Goal: Task Accomplishment & Management: Manage account settings

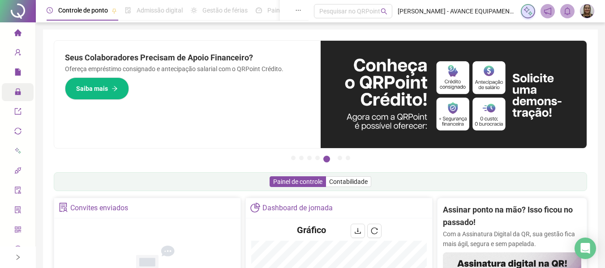
scroll to position [87, 0]
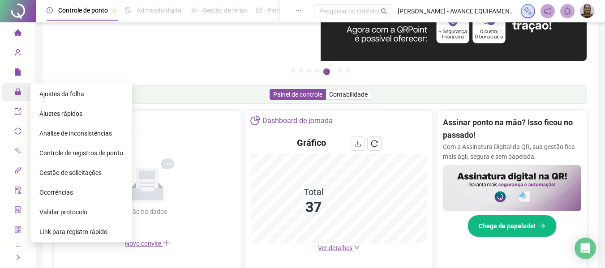
click at [18, 91] on span "Administração" at bounding box center [40, 92] width 52 height 7
click at [56, 94] on span "Ajustes da folha" at bounding box center [61, 93] width 45 height 7
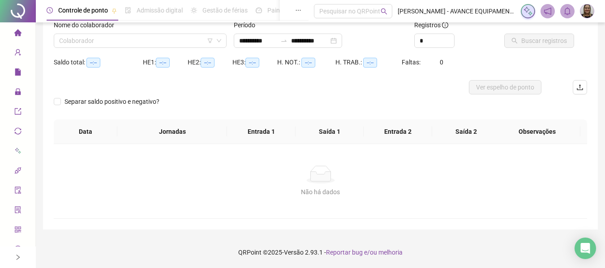
scroll to position [62, 0]
type input "**********"
click at [175, 44] on input "search" at bounding box center [136, 40] width 154 height 13
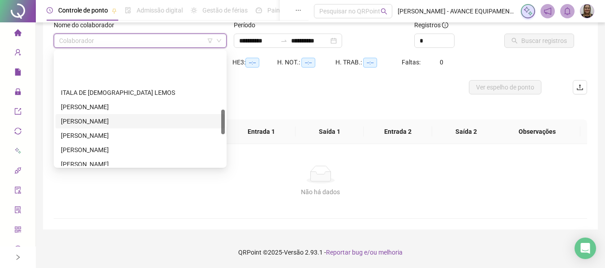
scroll to position [269, 0]
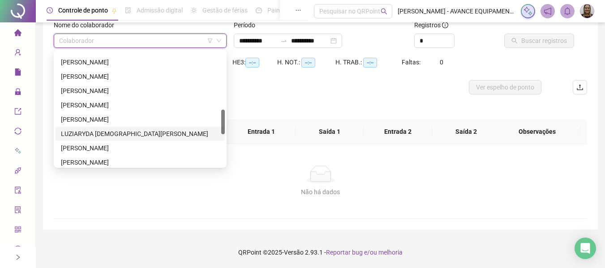
click at [115, 133] on div "LUZIARYDA [DEMOGRAPHIC_DATA][PERSON_NAME]" at bounding box center [140, 134] width 158 height 10
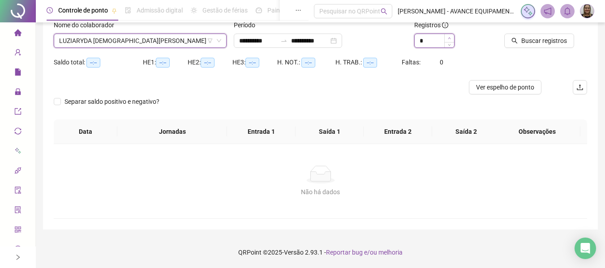
click at [452, 37] on span "Increase Value" at bounding box center [449, 38] width 10 height 8
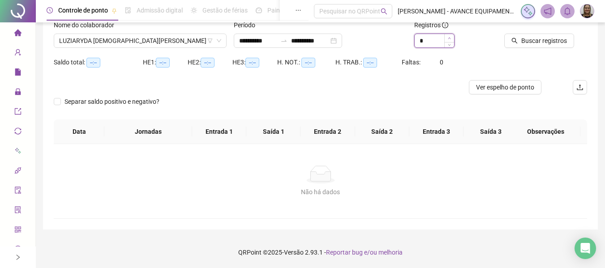
click at [452, 37] on span "Increase Value" at bounding box center [449, 38] width 10 height 8
type input "*"
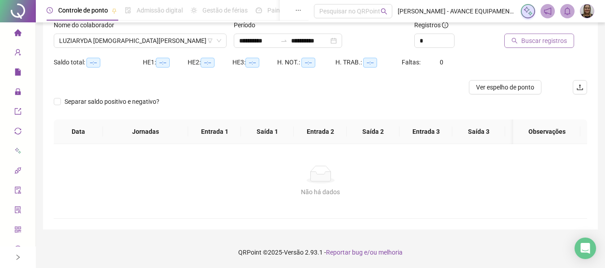
click at [525, 42] on span "Buscar registros" at bounding box center [544, 41] width 46 height 10
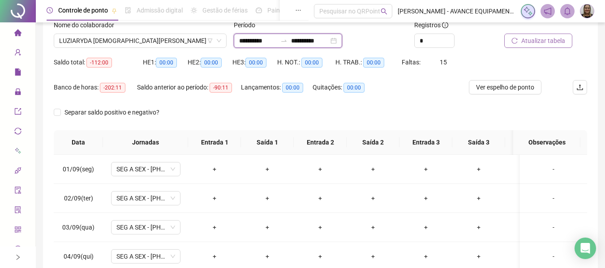
click at [257, 45] on input "**********" at bounding box center [258, 41] width 38 height 10
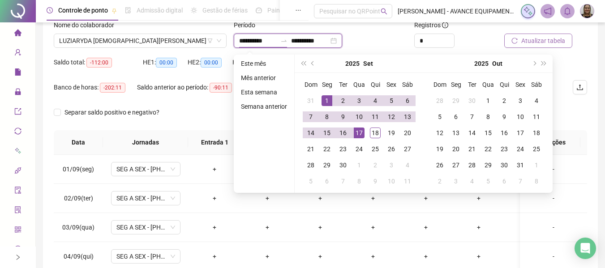
type input "**********"
click at [312, 65] on button "prev-year" at bounding box center [313, 64] width 10 height 18
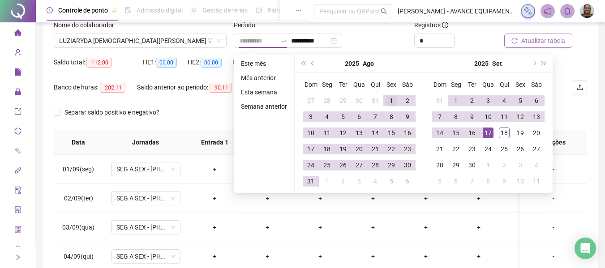
type input "**********"
click at [387, 98] on div "1" at bounding box center [391, 100] width 11 height 11
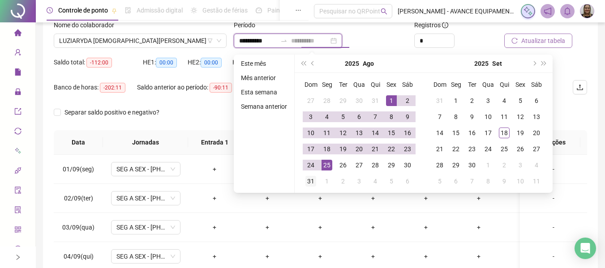
type input "**********"
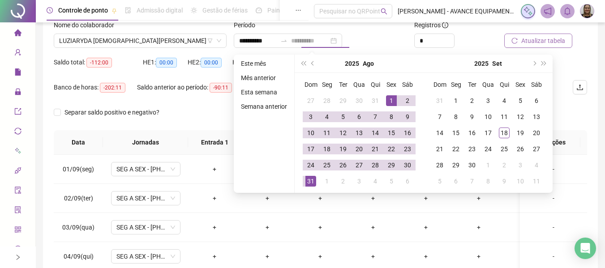
click at [310, 180] on div "31" at bounding box center [310, 181] width 11 height 11
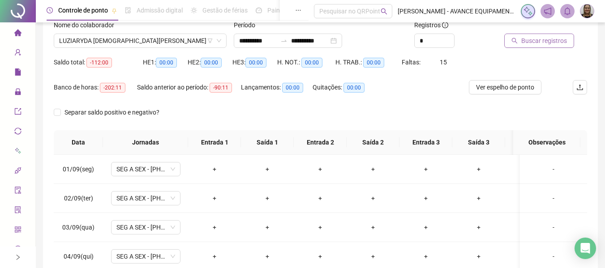
click at [539, 45] on span "Buscar registros" at bounding box center [544, 41] width 46 height 10
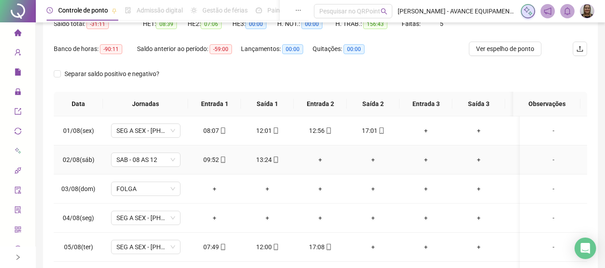
scroll to position [0, 0]
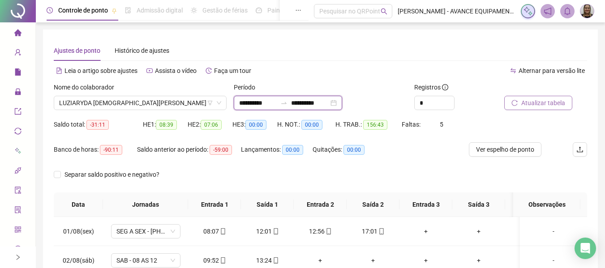
click at [249, 102] on input "**********" at bounding box center [258, 103] width 38 height 10
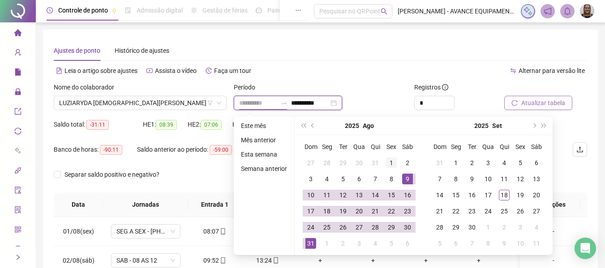
type input "**********"
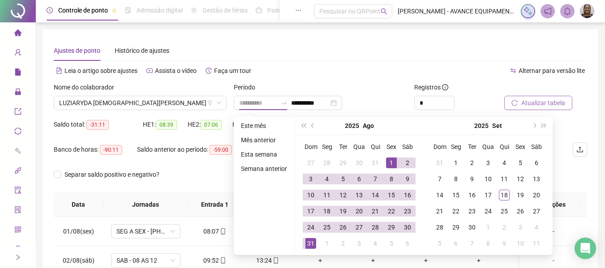
click at [393, 163] on div "1" at bounding box center [391, 163] width 11 height 11
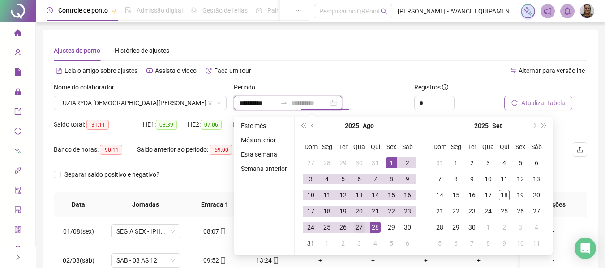
type input "**********"
click at [361, 225] on div "27" at bounding box center [359, 227] width 11 height 11
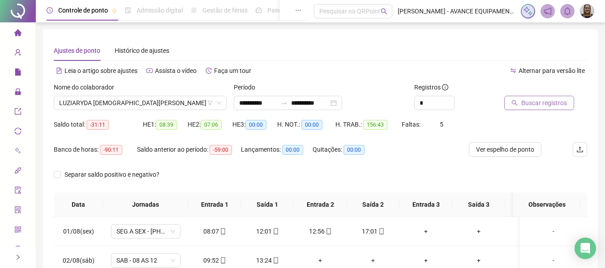
click at [509, 96] on button "Buscar registros" at bounding box center [539, 103] width 70 height 14
click at [14, 34] on icon "home" at bounding box center [17, 32] width 7 height 7
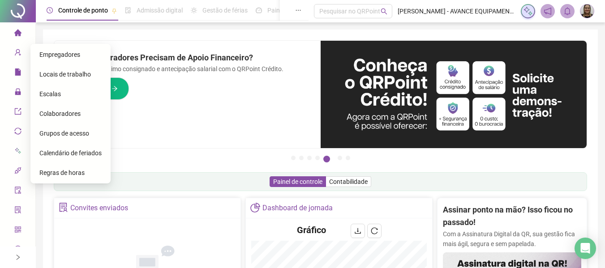
click at [68, 55] on span "Empregadores" at bounding box center [59, 54] width 41 height 7
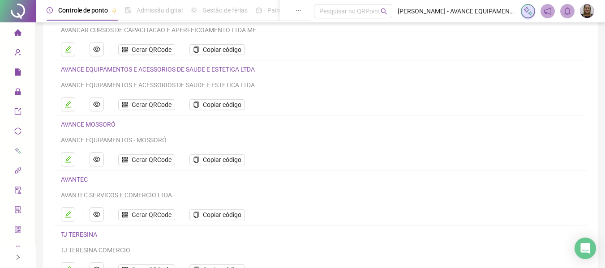
scroll to position [90, 0]
click at [94, 218] on button "button" at bounding box center [97, 214] width 14 height 14
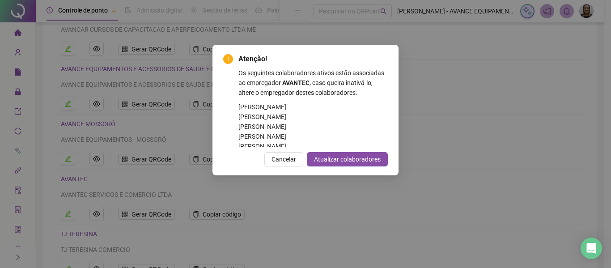
drag, startPoint x: 285, startPoint y: 157, endPoint x: 264, endPoint y: 189, distance: 38.5
click at [285, 158] on span "Cancelar" at bounding box center [284, 159] width 25 height 10
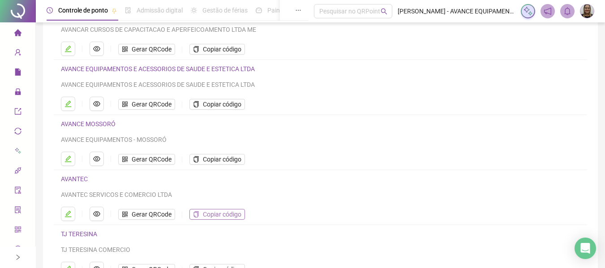
click at [221, 214] on span "Copiar código" at bounding box center [222, 215] width 38 height 10
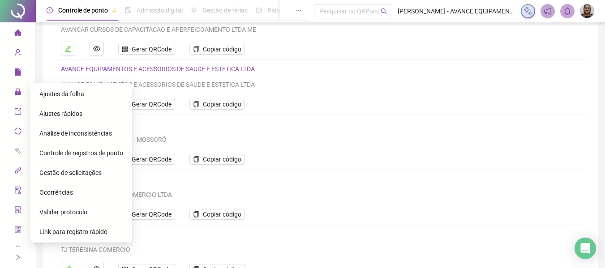
click at [73, 173] on span "Gestão de solicitações" at bounding box center [70, 172] width 62 height 7
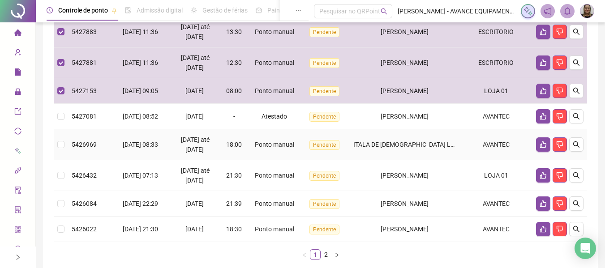
scroll to position [269, 0]
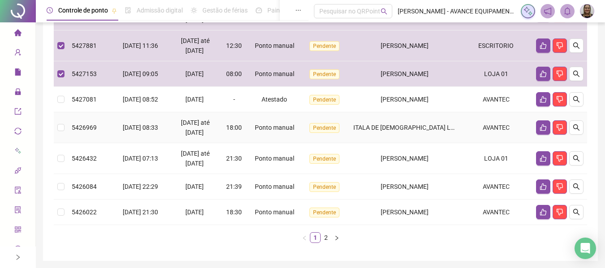
click at [68, 126] on tr "5426969 [DATE] 08:33 17/09/2025 até [DATE] 18:00 Ponto manual Pendente ITALA DE…" at bounding box center [320, 127] width 533 height 31
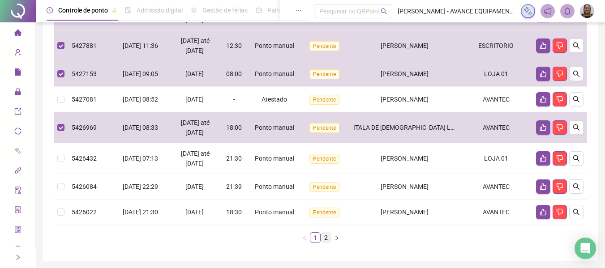
click at [325, 237] on link "2" at bounding box center [326, 238] width 10 height 10
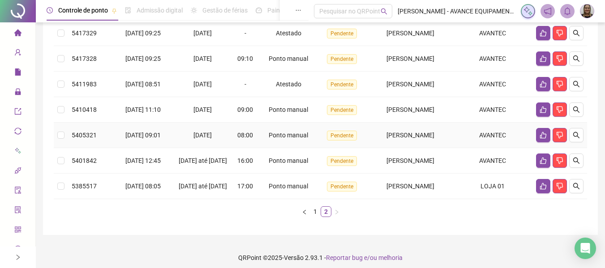
scroll to position [166, 0]
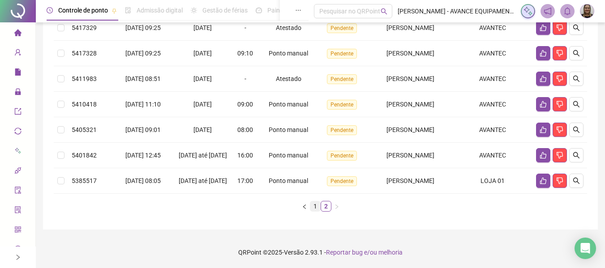
click at [315, 207] on link "1" at bounding box center [315, 206] width 10 height 10
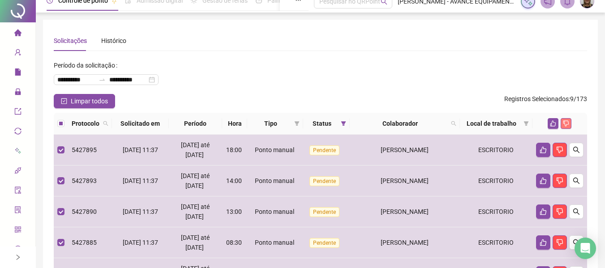
scroll to position [0, 0]
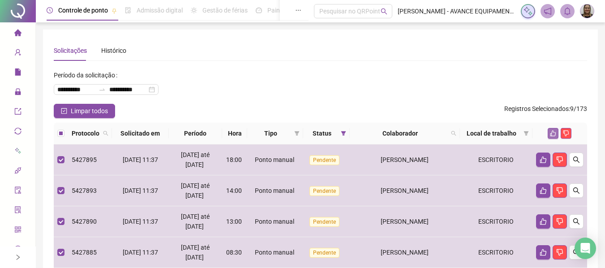
click at [550, 133] on icon "like" at bounding box center [553, 133] width 6 height 6
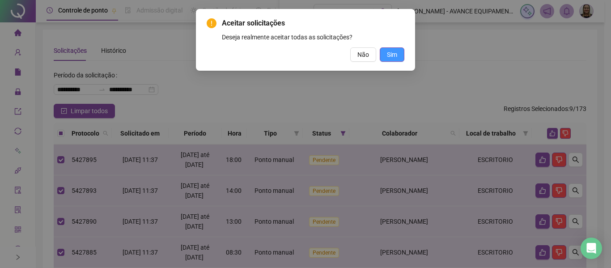
click at [389, 54] on span "Sim" at bounding box center [392, 55] width 10 height 10
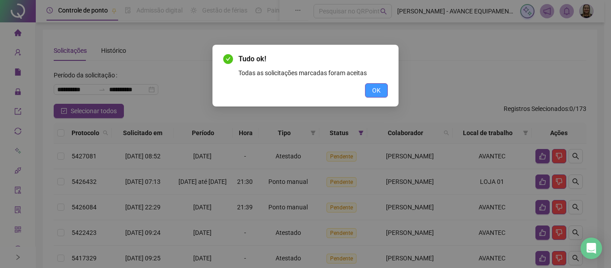
click at [372, 90] on button "OK" at bounding box center [376, 90] width 23 height 14
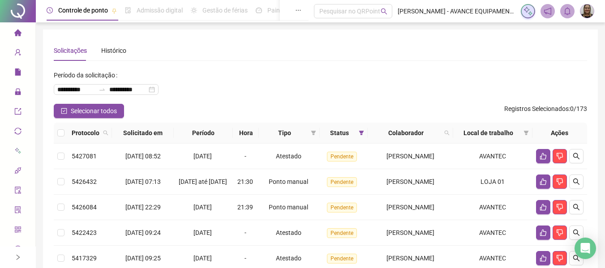
click at [15, 32] on icon "home" at bounding box center [17, 32] width 7 height 7
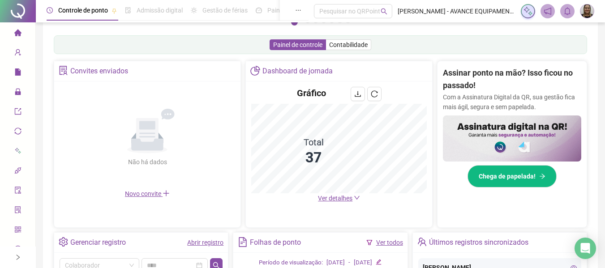
scroll to position [45, 0]
